Goal: Task Accomplishment & Management: Use online tool/utility

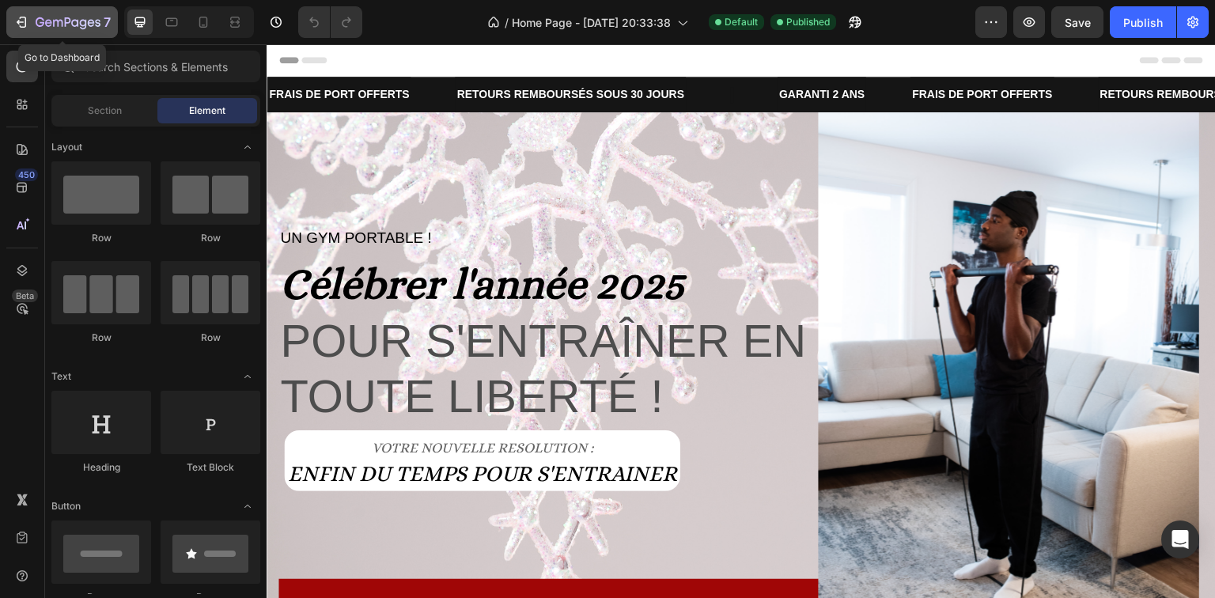
drag, startPoint x: 26, startPoint y: 16, endPoint x: 89, endPoint y: 33, distance: 65.6
click at [28, 18] on icon "button" at bounding box center [21, 22] width 16 height 16
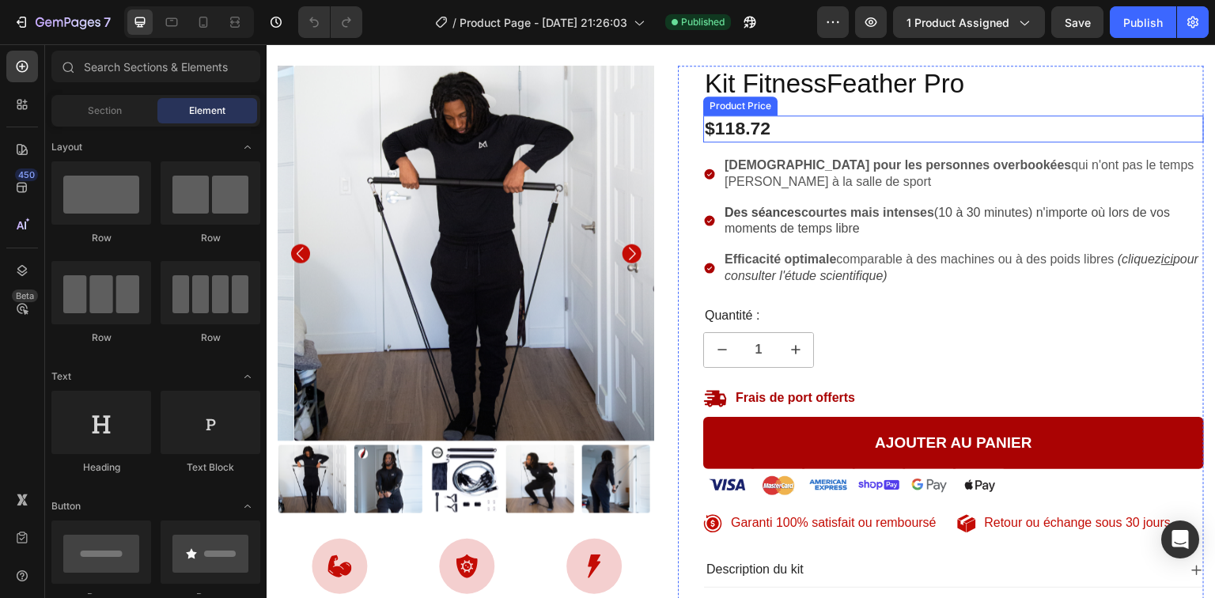
scroll to position [127, 0]
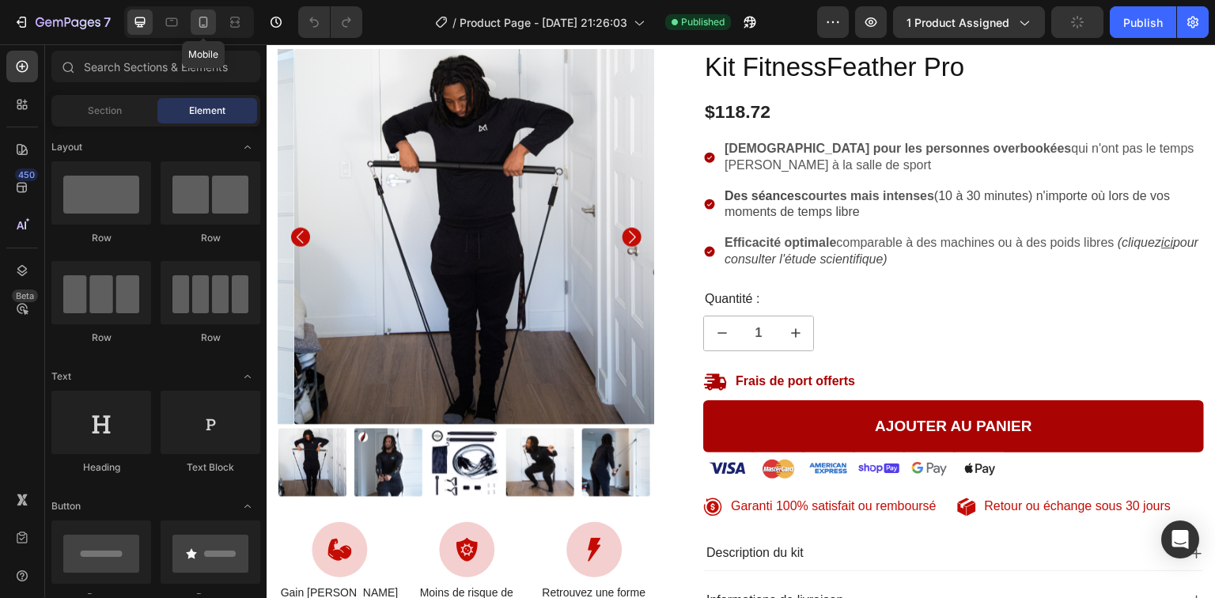
click at [207, 22] on icon at bounding box center [203, 22] width 16 height 16
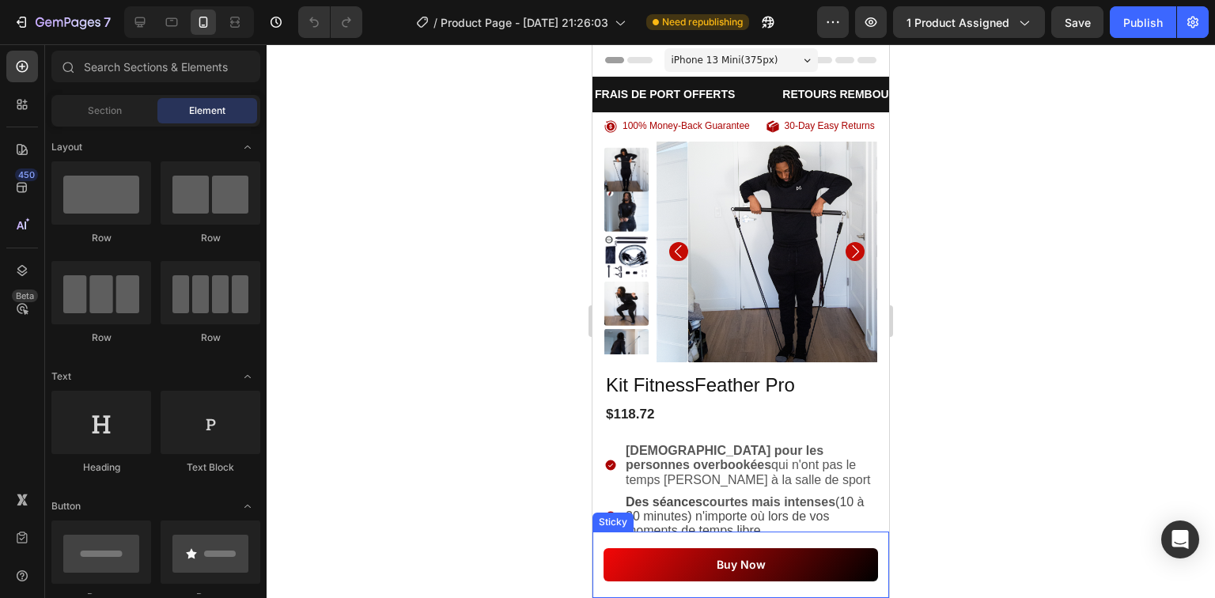
click at [784, 542] on div "Buy Now Button Sticky" at bounding box center [740, 564] width 297 height 66
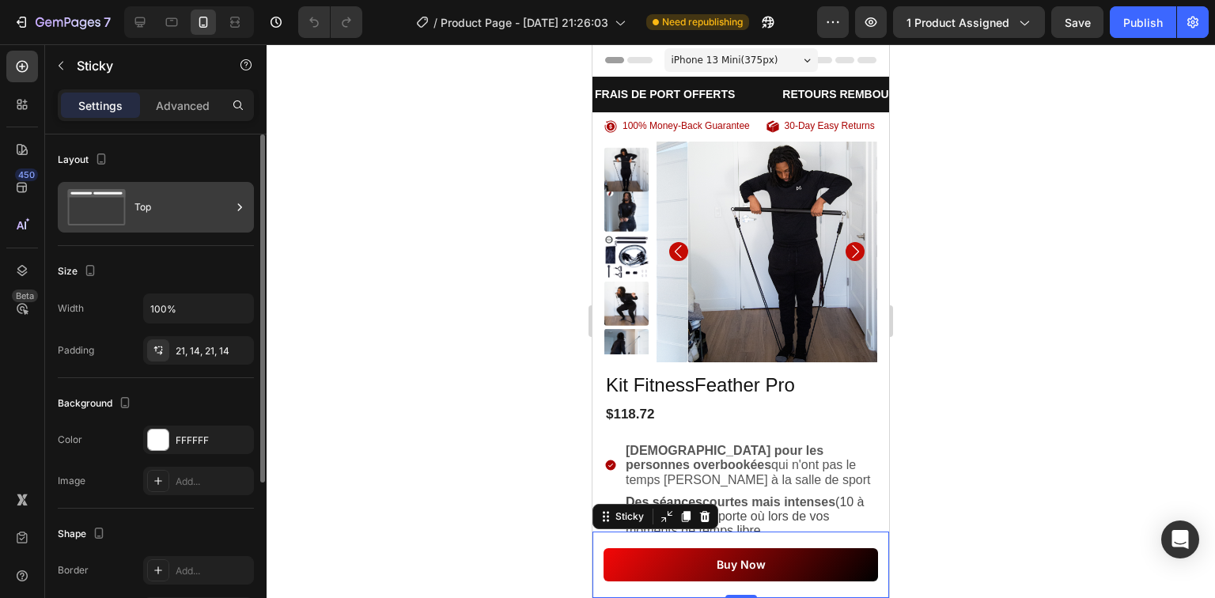
click at [215, 209] on div "Top" at bounding box center [182, 207] width 96 height 36
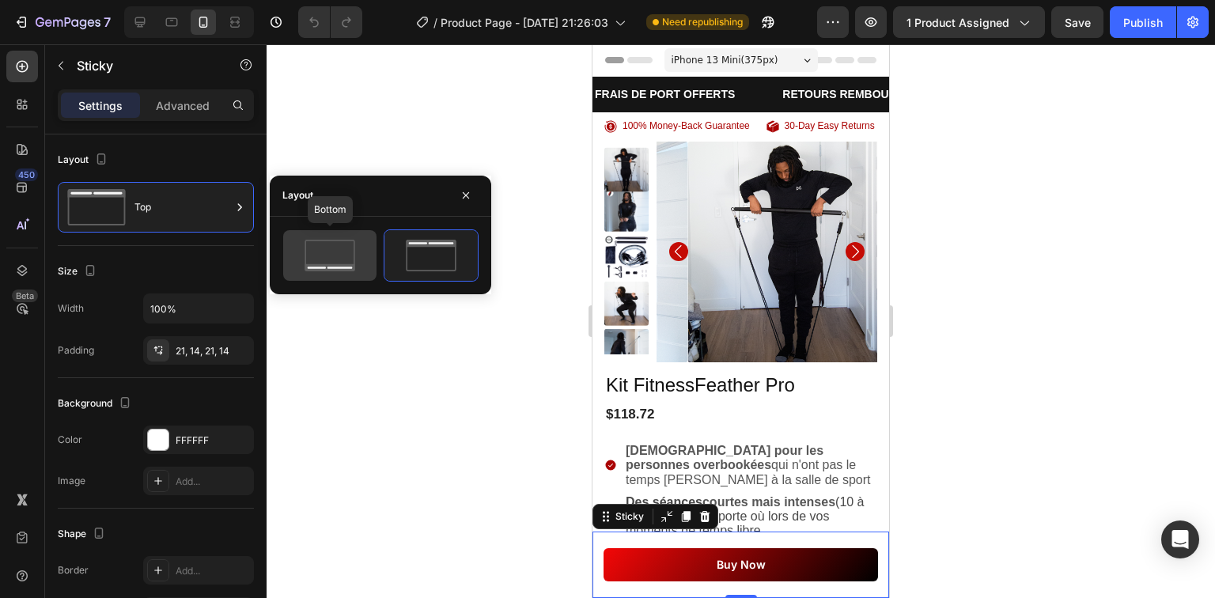
click at [347, 263] on icon at bounding box center [330, 256] width 74 height 32
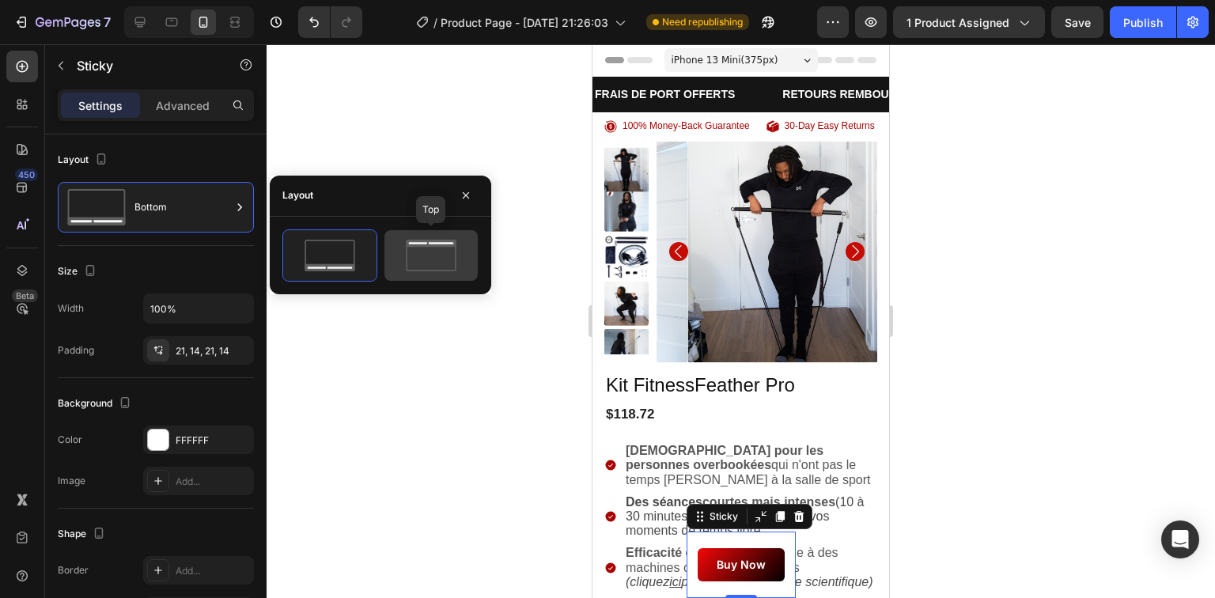
click at [423, 271] on div at bounding box center [430, 255] width 93 height 51
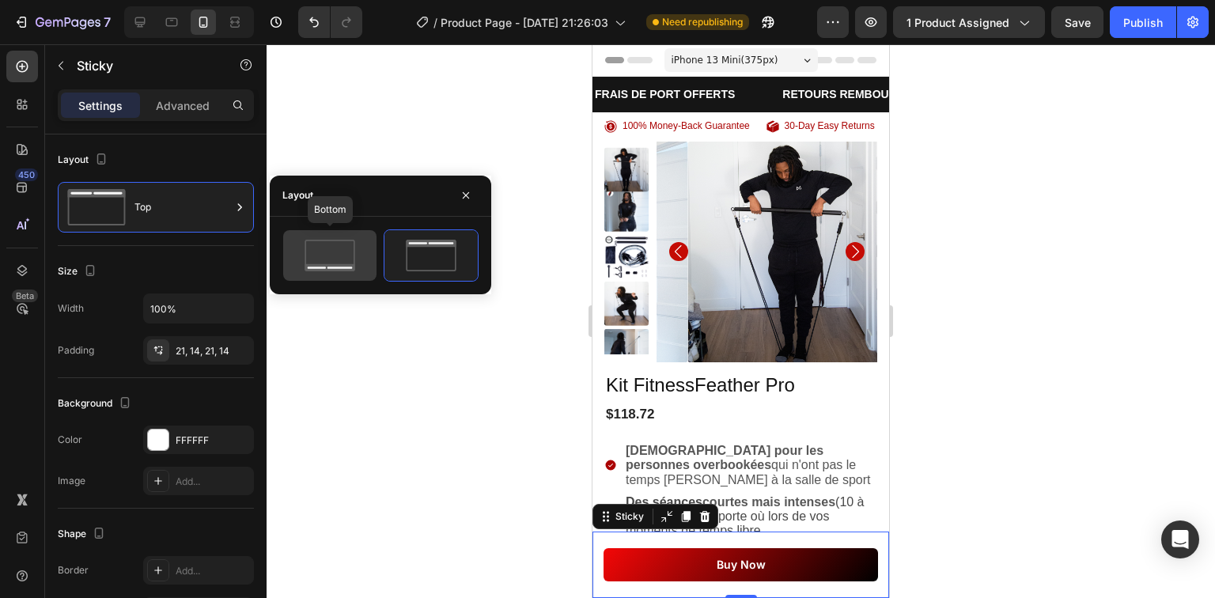
click at [359, 259] on icon at bounding box center [330, 256] width 74 height 32
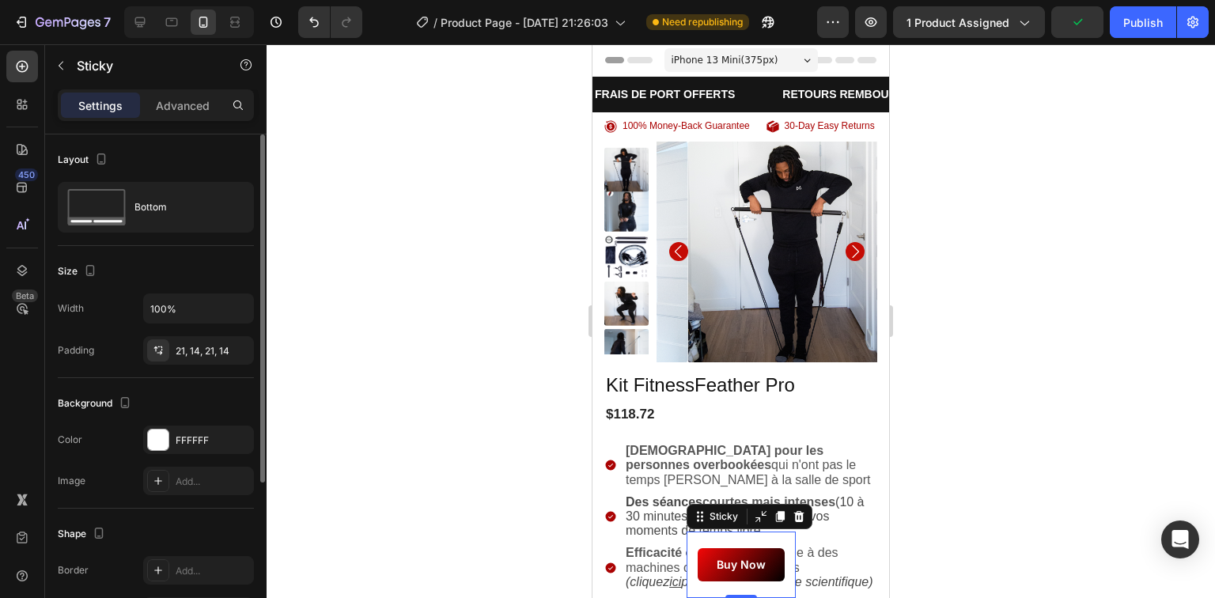
click at [223, 391] on div "Background" at bounding box center [156, 403] width 196 height 25
drag, startPoint x: 208, startPoint y: 303, endPoint x: -145, endPoint y: 316, distance: 352.9
click at [0, 0] on html "7 Version history / Product Page - [DATE] 21:26:03 Need republishing Preview 1 …" at bounding box center [607, 0] width 1215 height 0
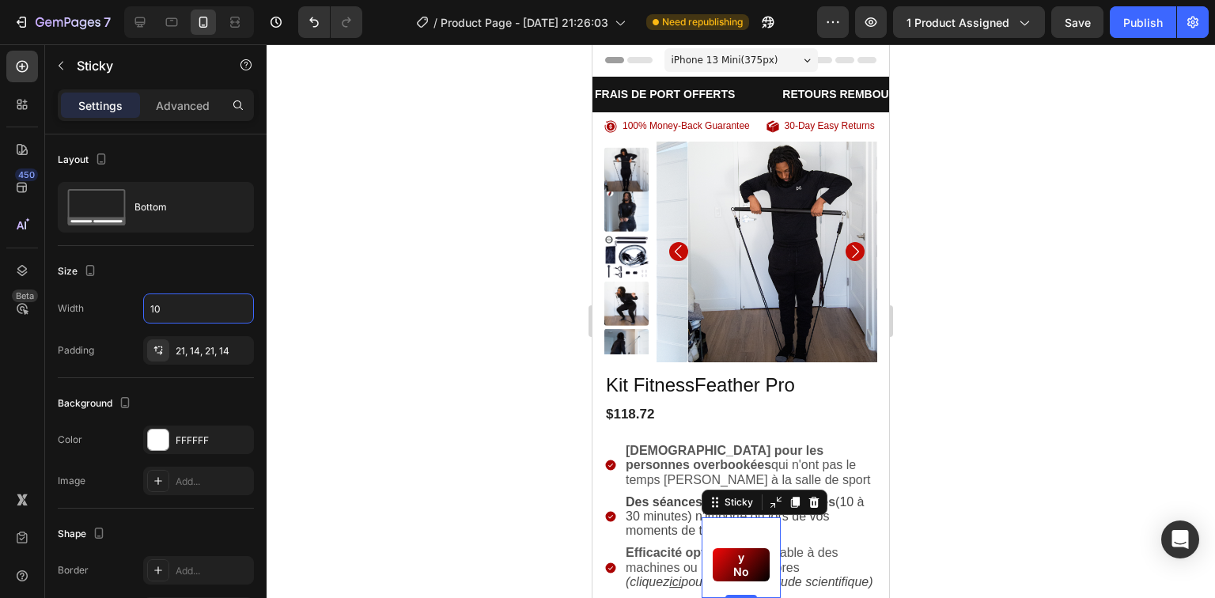
type input "1"
type input "100%"
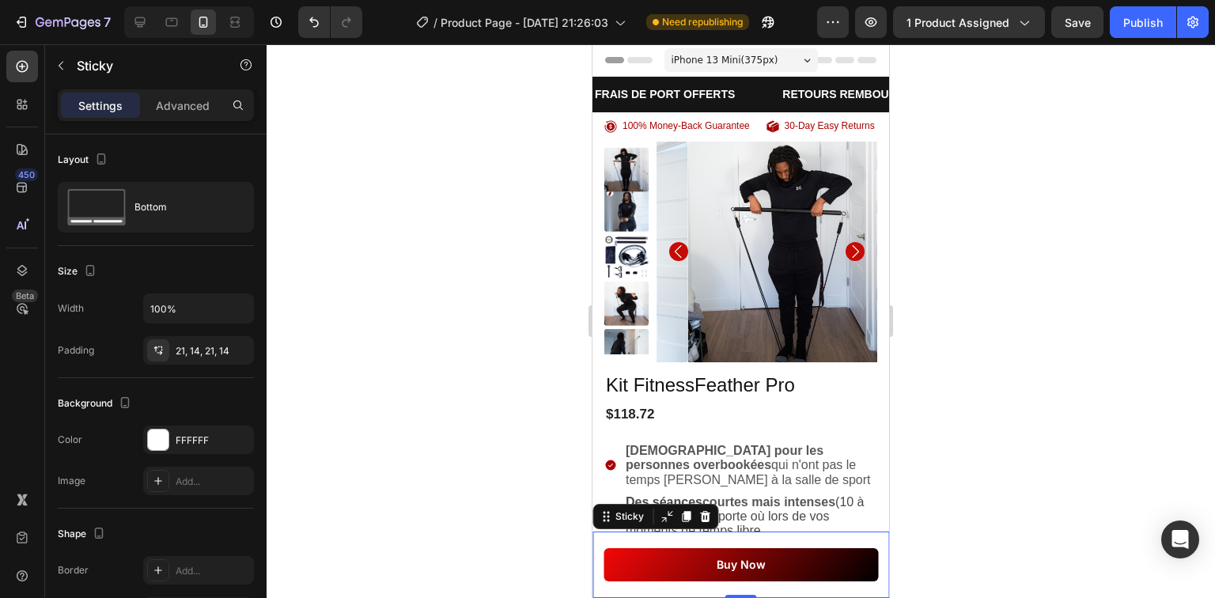
drag, startPoint x: 489, startPoint y: 314, endPoint x: 565, endPoint y: 278, distance: 83.8
click at [493, 315] on div at bounding box center [740, 321] width 948 height 554
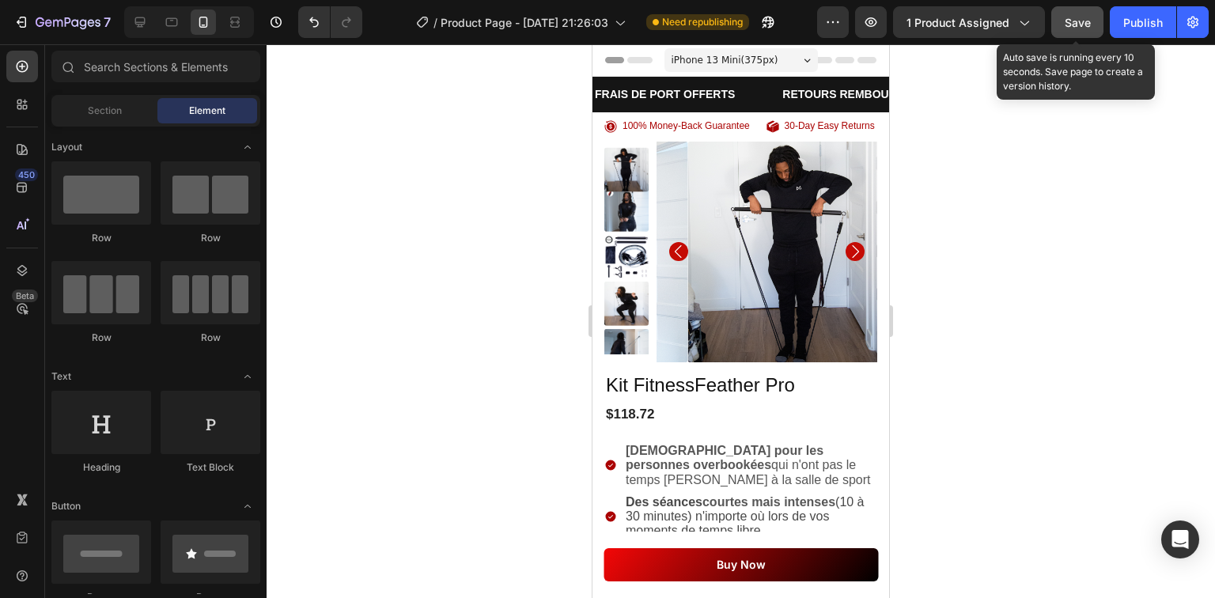
click at [1089, 28] on span "Save" at bounding box center [1077, 22] width 26 height 13
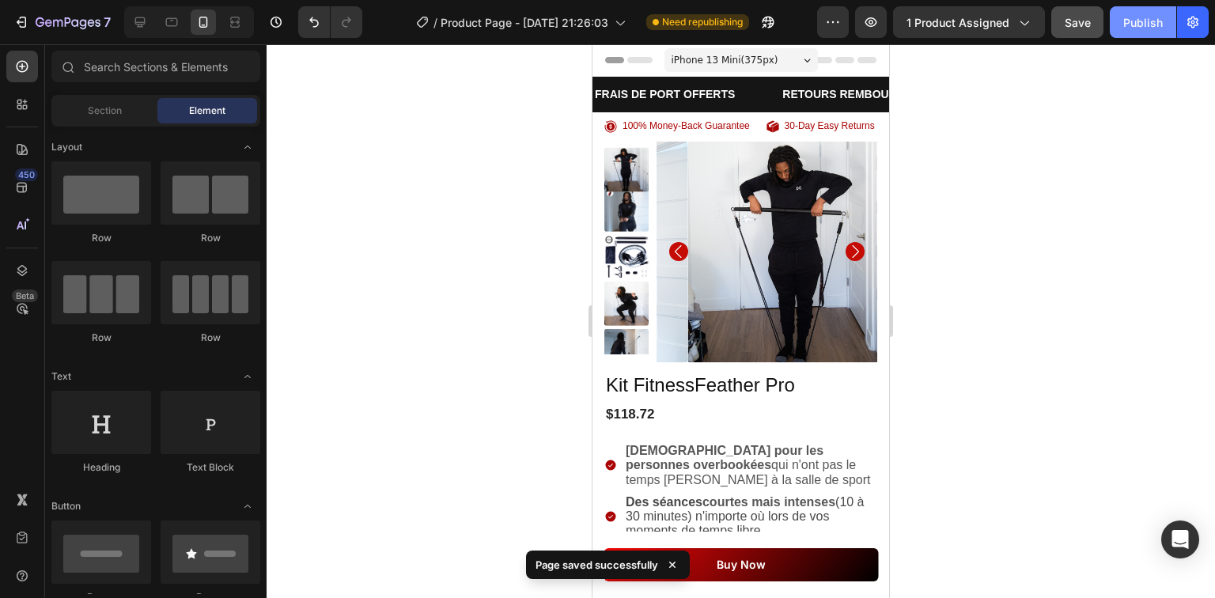
click at [1144, 22] on div "Publish" at bounding box center [1143, 22] width 40 height 17
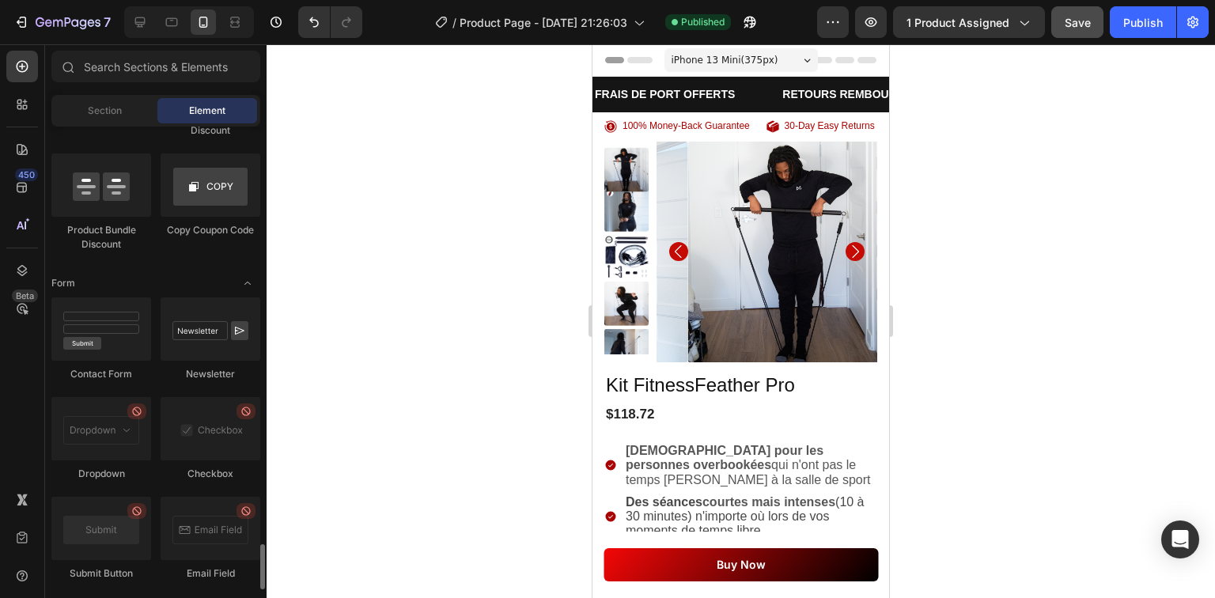
scroll to position [3628, 0]
